Goal: Task Accomplishment & Management: Manage account settings

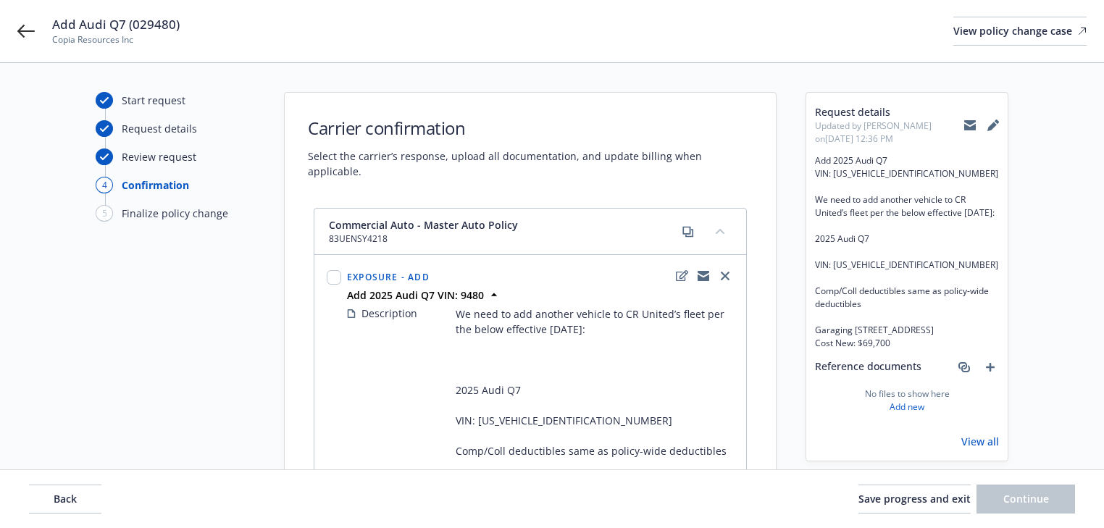
click at [967, 122] on icon at bounding box center [970, 122] width 12 height 5
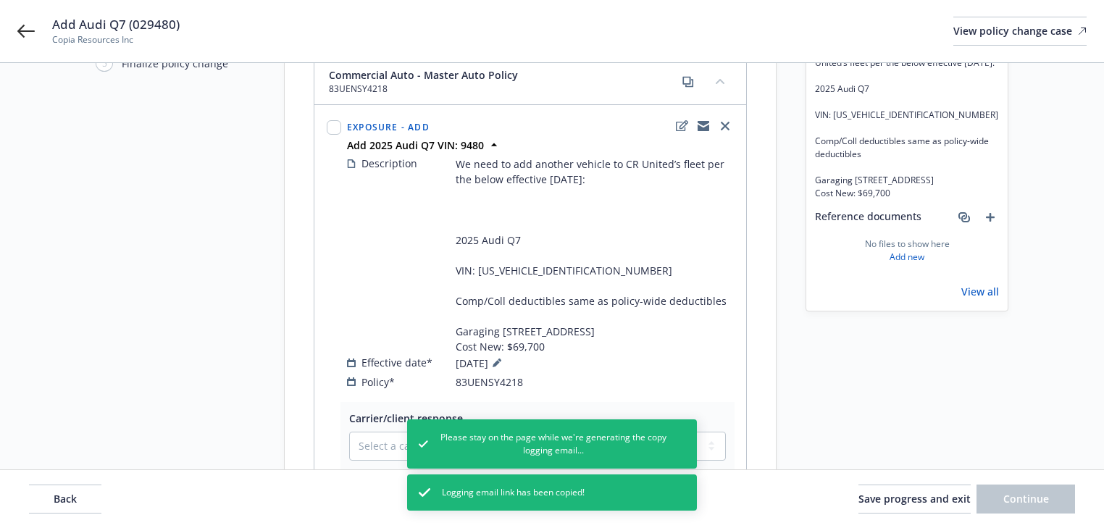
scroll to position [232, 0]
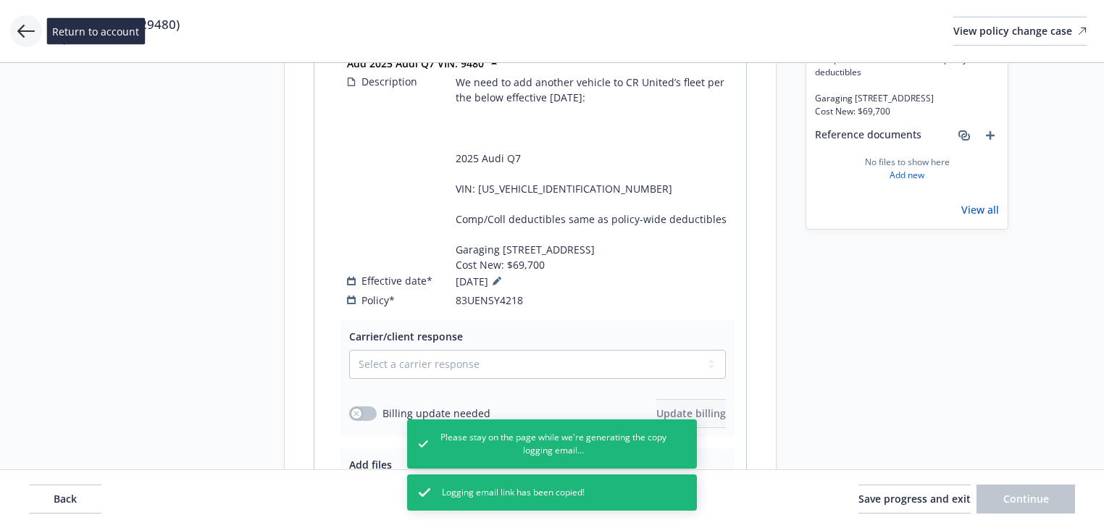
click at [29, 29] on icon at bounding box center [25, 30] width 17 height 17
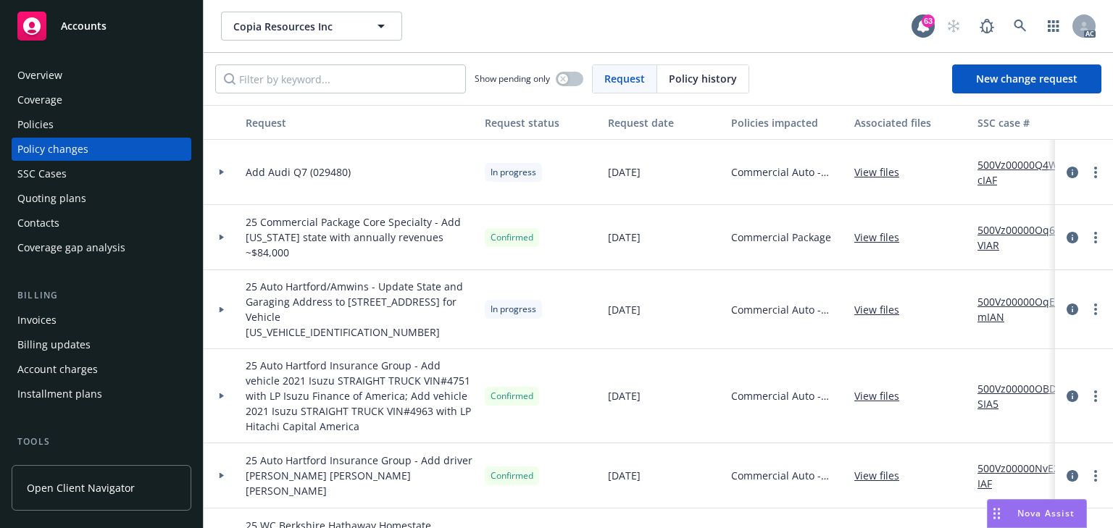
click at [81, 122] on div "Policies" at bounding box center [101, 124] width 168 height 23
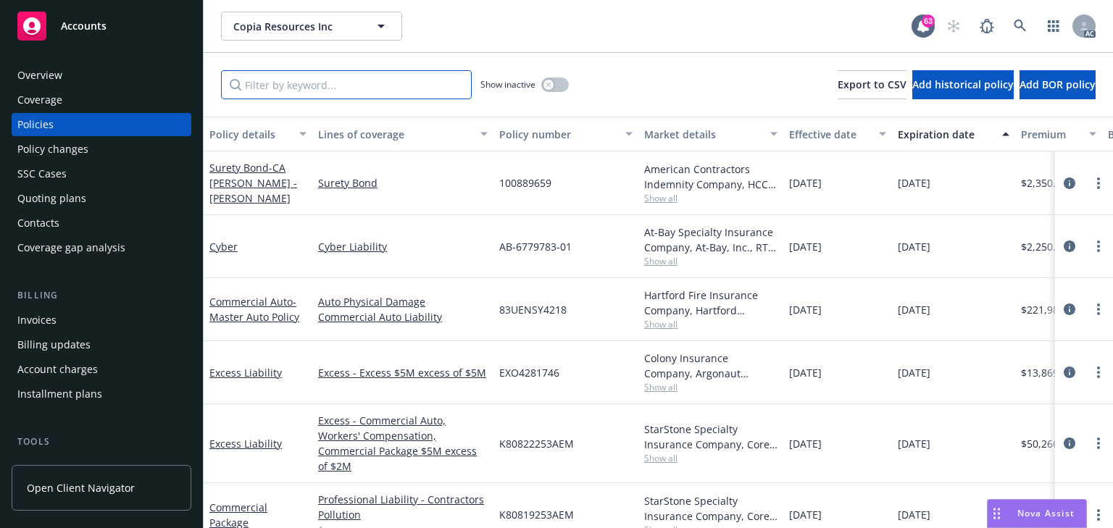
click at [314, 88] on input "Filter by keyword..." at bounding box center [346, 84] width 251 height 29
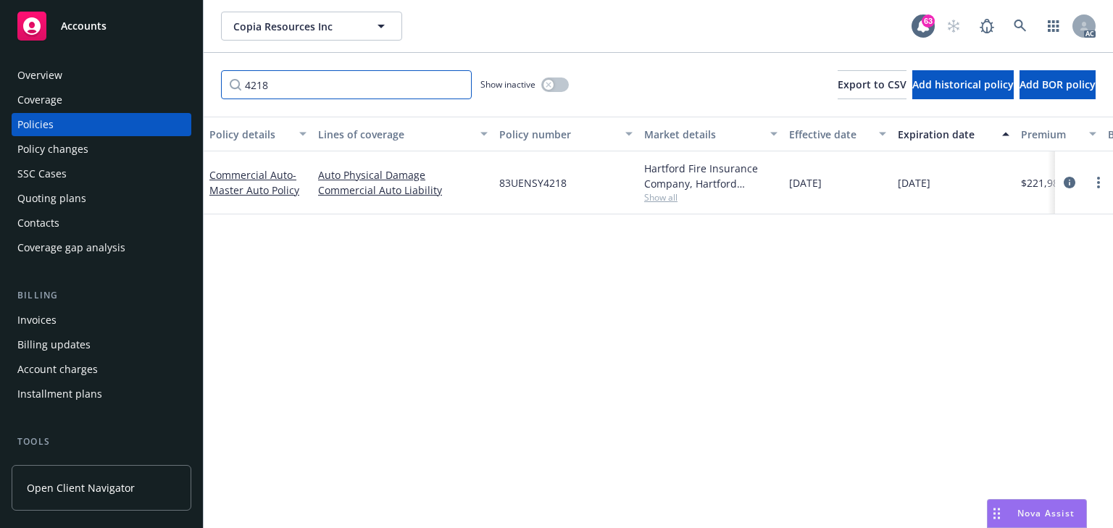
type input "4218"
click at [677, 199] on span "Show all" at bounding box center [710, 197] width 133 height 12
click at [1070, 181] on icon "circleInformation" at bounding box center [1070, 183] width 12 height 12
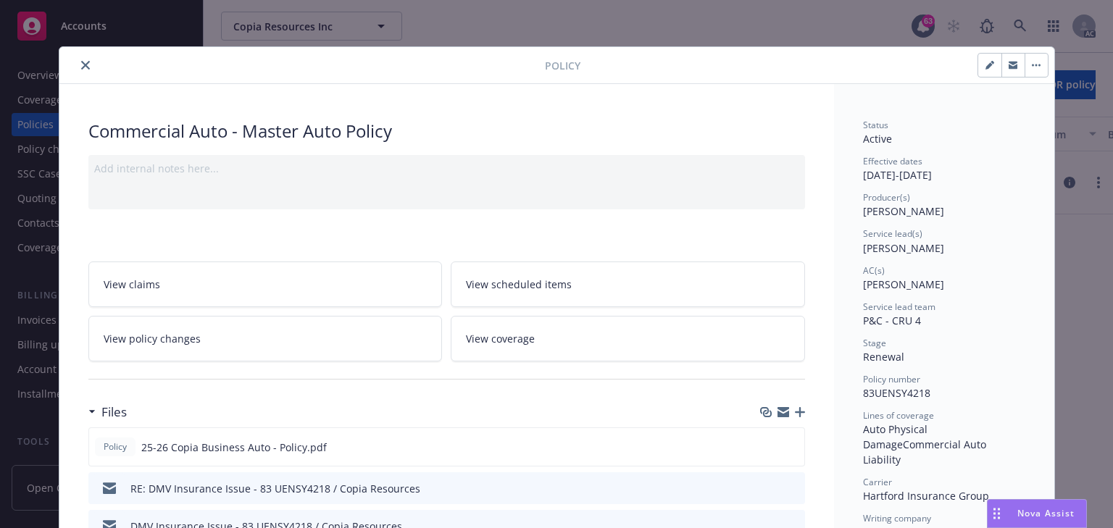
scroll to position [43, 0]
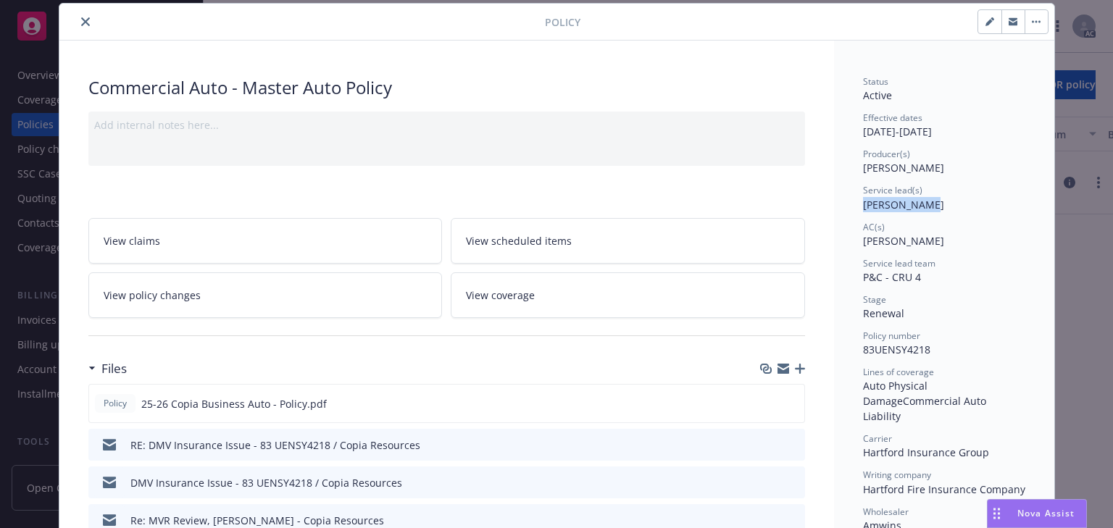
drag, startPoint x: 858, startPoint y: 204, endPoint x: 946, endPoint y: 202, distance: 87.7
click at [946, 202] on div "Service lead(s) [PERSON_NAME]" at bounding box center [944, 198] width 162 height 28
